Goal: Information Seeking & Learning: Learn about a topic

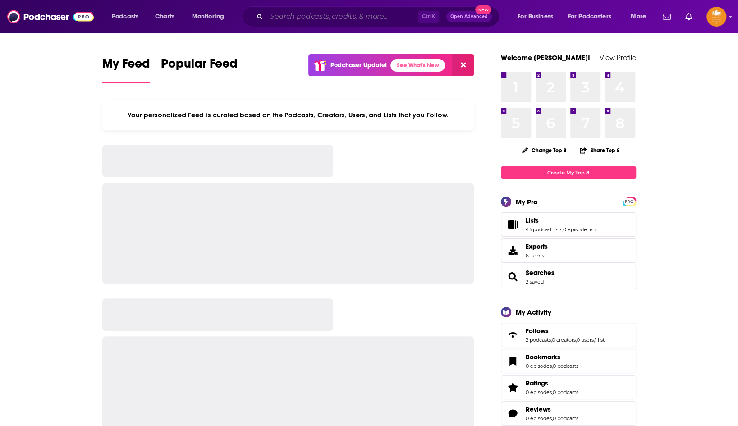
click at [358, 18] on input "Search podcasts, credits, & more..." at bounding box center [341, 16] width 151 height 14
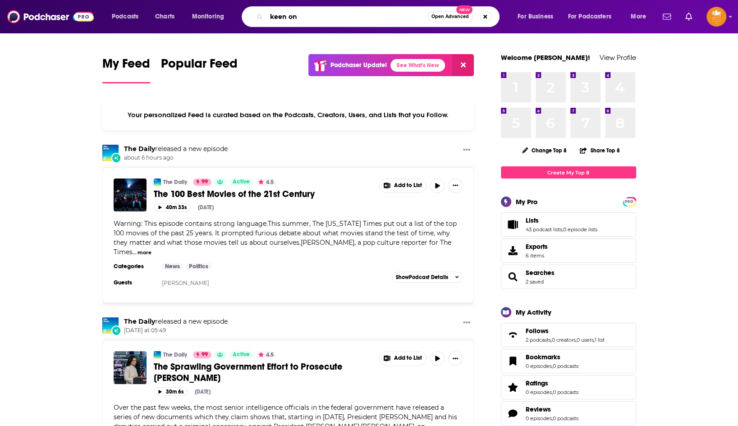
type input "keen on"
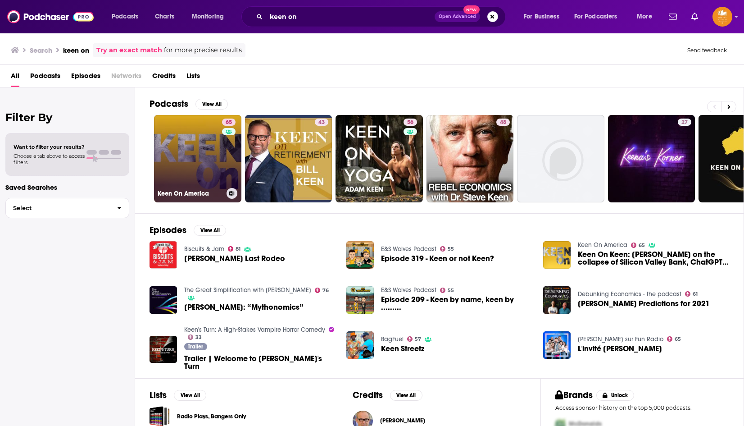
click at [220, 166] on link "65 Keen On America" at bounding box center [197, 158] width 87 height 87
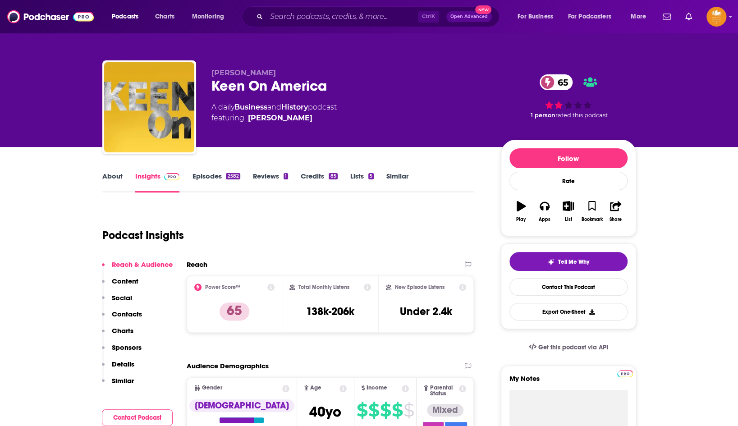
click at [109, 175] on link "About" at bounding box center [112, 182] width 20 height 21
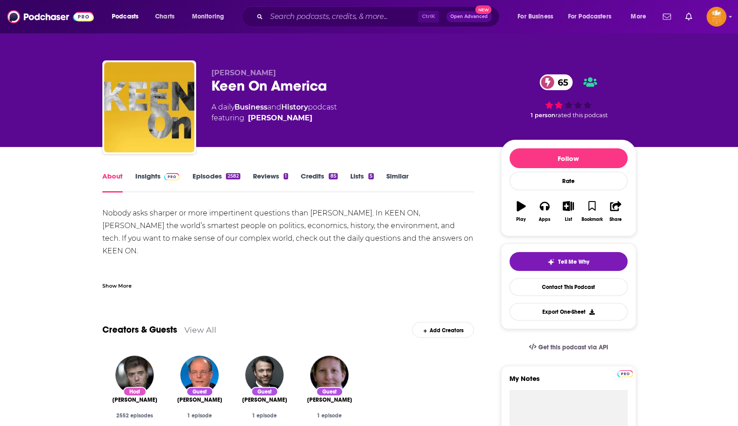
click at [114, 287] on div "Show More" at bounding box center [116, 285] width 29 height 9
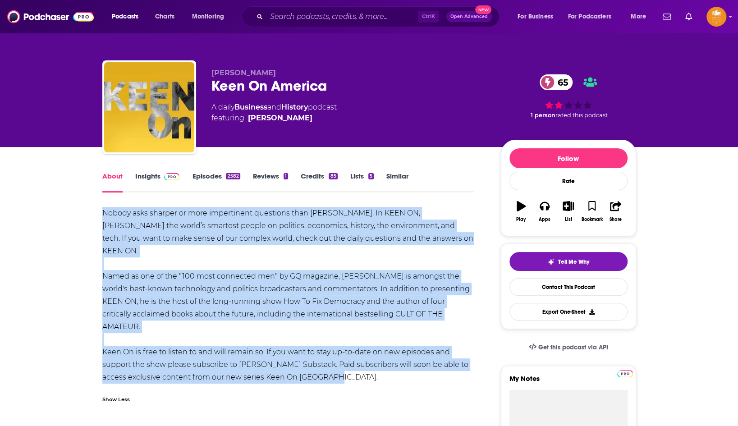
drag, startPoint x: 344, startPoint y: 353, endPoint x: 95, endPoint y: 215, distance: 284.5
copy div "Nobody asks sharper or more impertinent questions than [PERSON_NAME]. In KEEN O…"
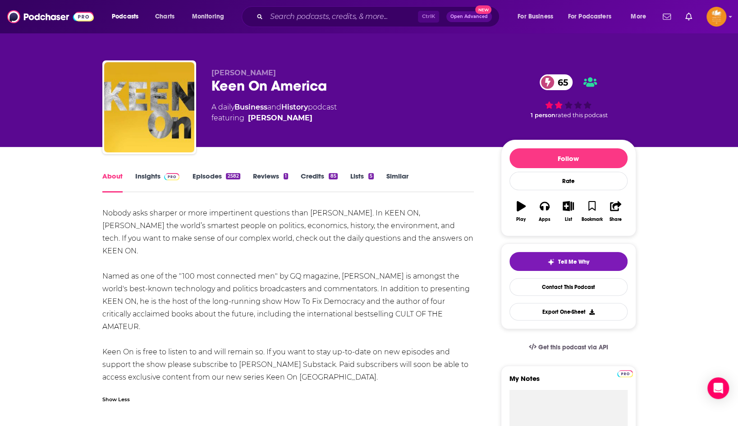
click at [142, 174] on link "Insights" at bounding box center [157, 182] width 45 height 21
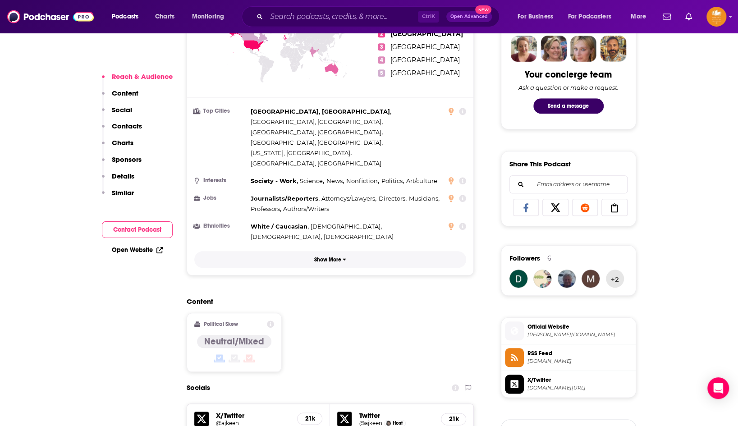
scroll to position [451, 0]
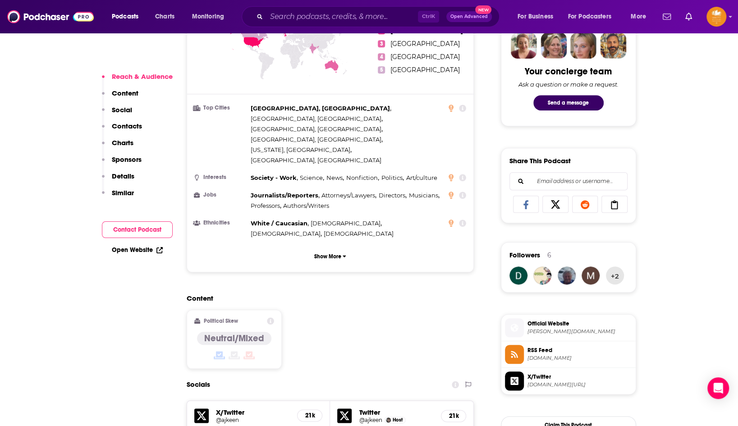
click at [126, 248] on link "Open Website" at bounding box center [137, 250] width 51 height 8
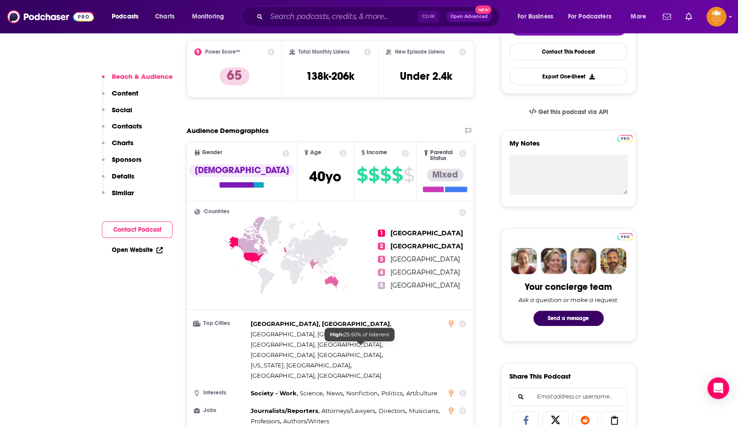
scroll to position [45, 0]
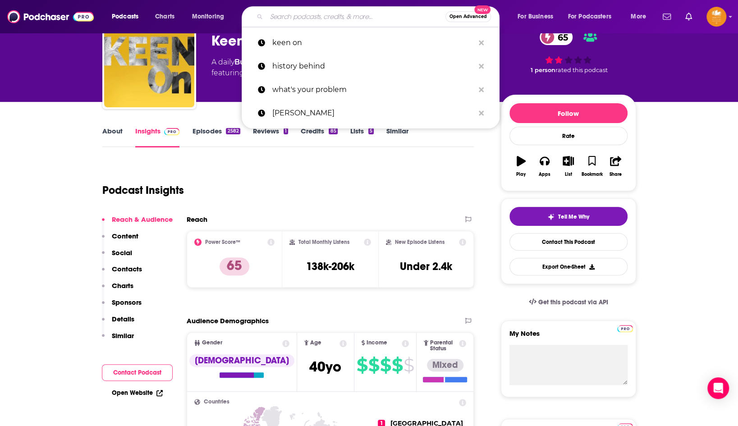
click at [316, 17] on input "Search podcasts, credits, & more..." at bounding box center [355, 16] width 179 height 14
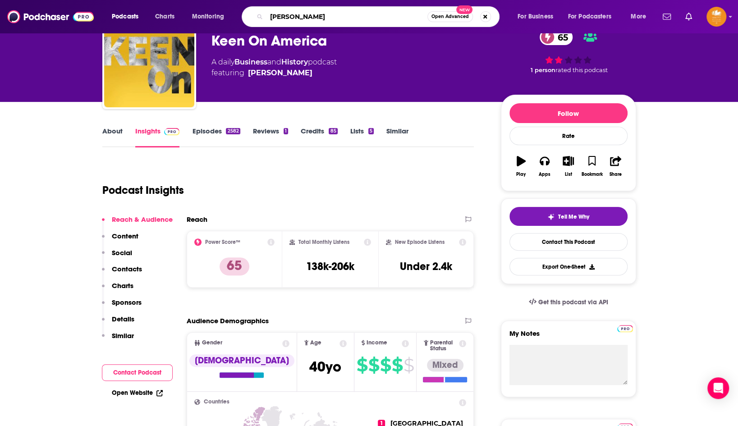
type input "[PERSON_NAME]"
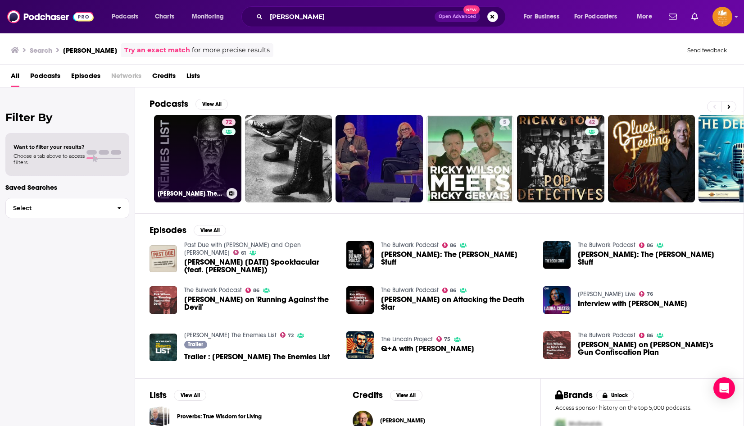
click at [201, 176] on link "72 [PERSON_NAME] The Enemies List" at bounding box center [197, 158] width 87 height 87
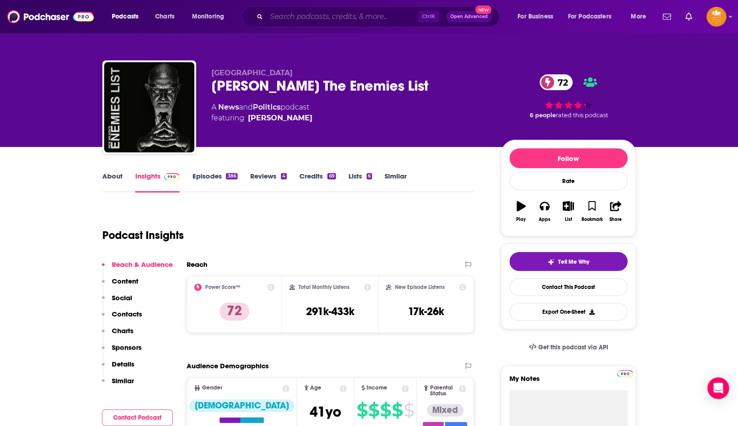
click at [312, 13] on input "Search podcasts, credits, & more..." at bounding box center [341, 16] width 151 height 14
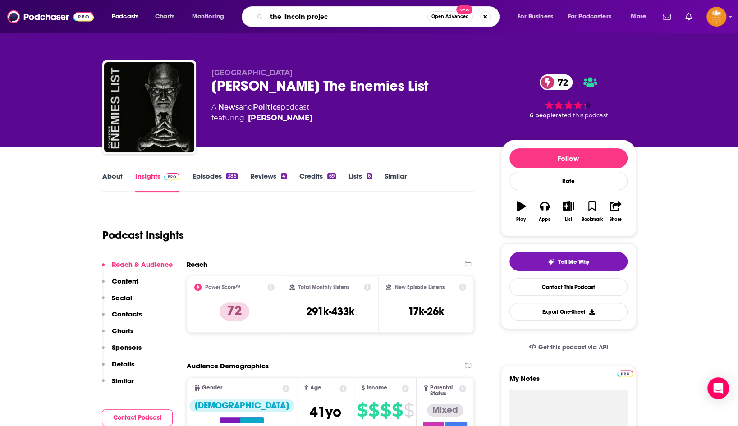
type input "the lincoln project"
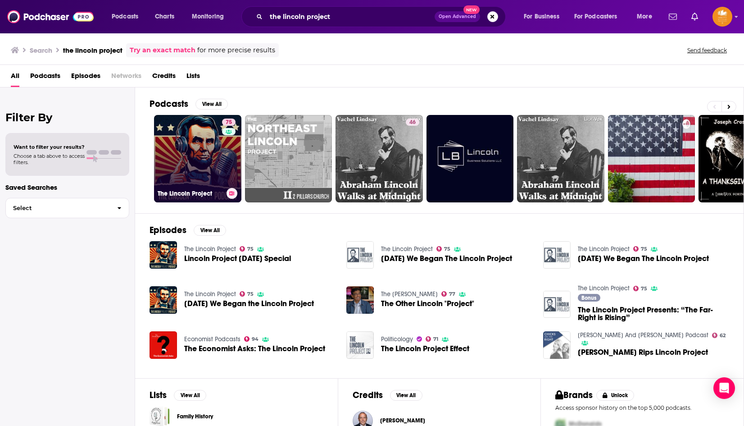
click at [211, 164] on link "75 The Lincoln Project" at bounding box center [197, 158] width 87 height 87
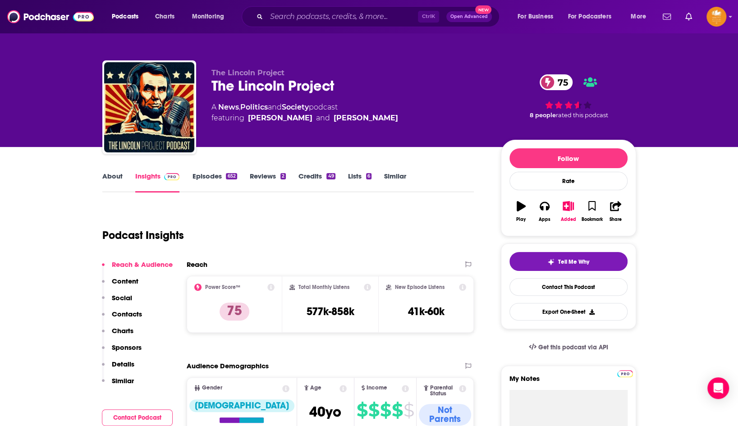
scroll to position [135, 0]
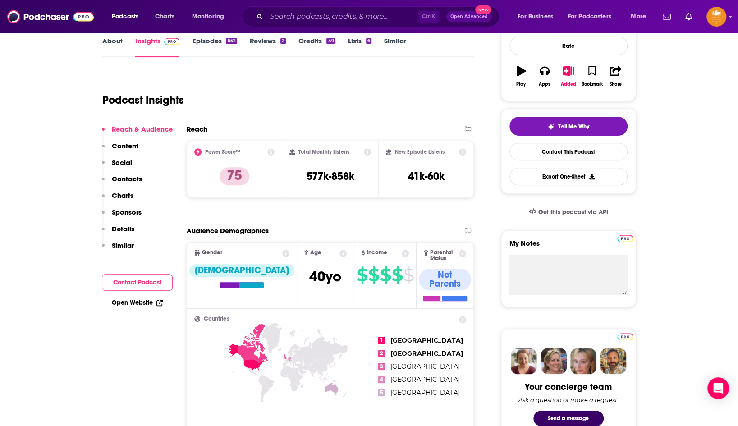
click at [142, 301] on link "Open Website" at bounding box center [137, 303] width 51 height 8
